Goal: Download file/media

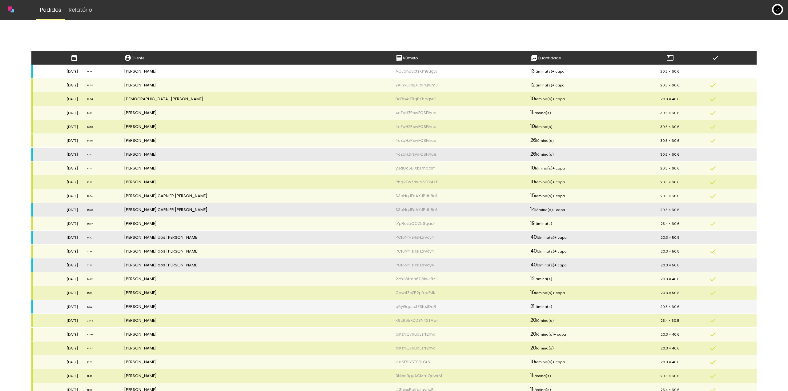
click at [258, 69] on td "[PERSON_NAME]" at bounding box center [254, 72] width 271 height 14
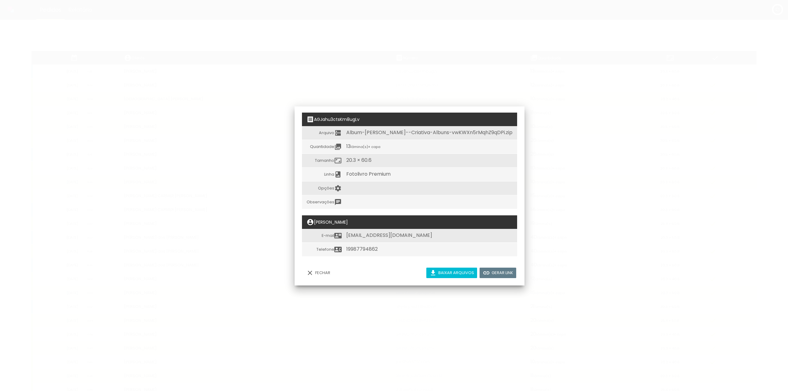
click at [0, 0] on slot "Baixar arquivos" at bounding box center [0, 0] width 0 height 0
click at [437, 62] on iron-overlay-backdrop at bounding box center [394, 195] width 788 height 391
